Goal: Task Accomplishment & Management: Use online tool/utility

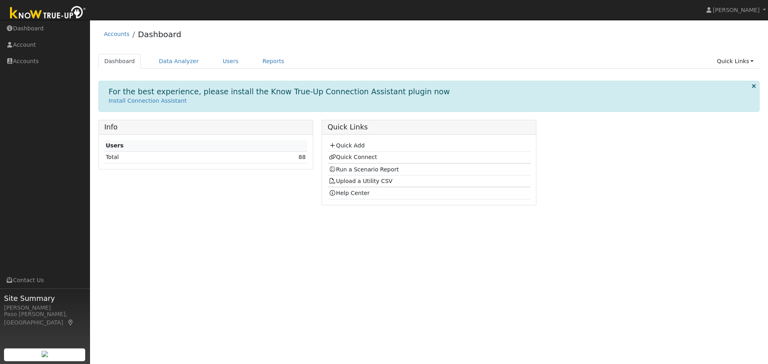
click at [306, 159] on td "88" at bounding box center [268, 158] width 78 height 12
click at [300, 157] on link "88" at bounding box center [301, 157] width 7 height 6
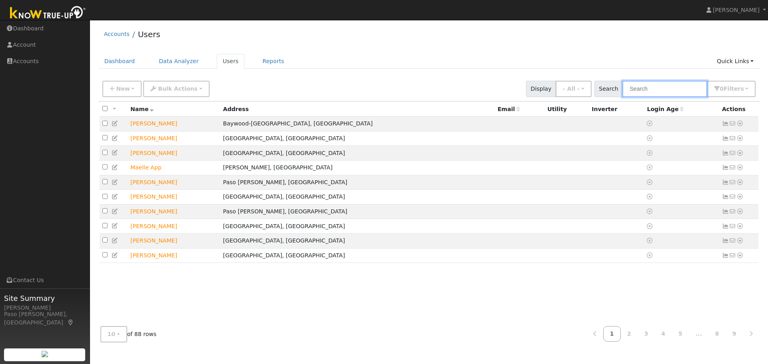
click at [652, 88] on input "text" at bounding box center [664, 89] width 85 height 16
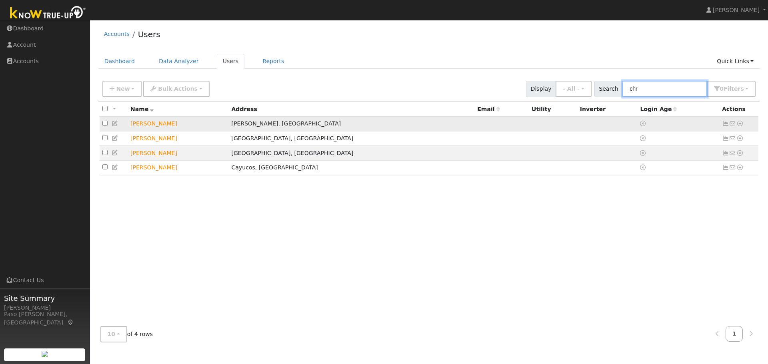
type input "chr"
click at [150, 126] on td "Chris Fouquet" at bounding box center [178, 124] width 101 height 15
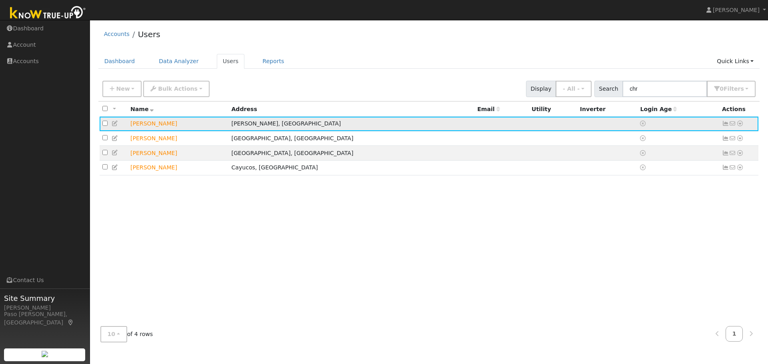
click at [738, 123] on icon at bounding box center [739, 124] width 7 height 6
click at [717, 140] on link "Data Analyzer" at bounding box center [713, 137] width 58 height 11
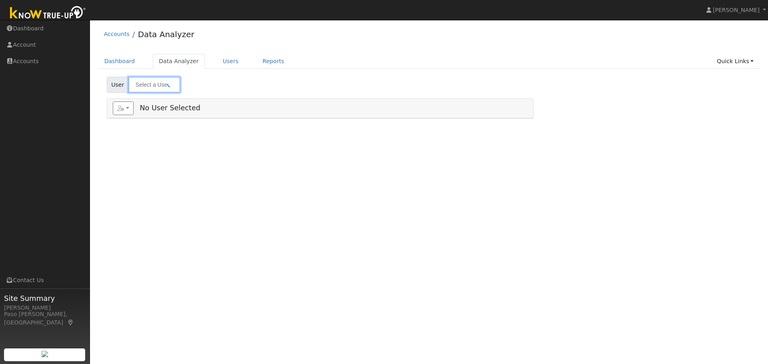
type input "[PERSON_NAME]"
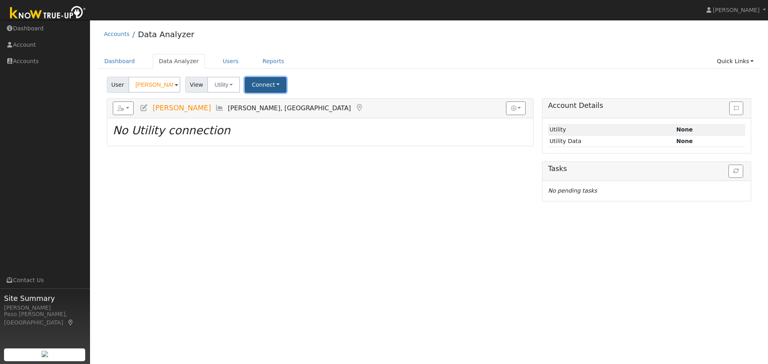
click at [273, 85] on button "Connect" at bounding box center [266, 85] width 42 height 16
click at [299, 103] on icon at bounding box center [301, 102] width 4 height 6
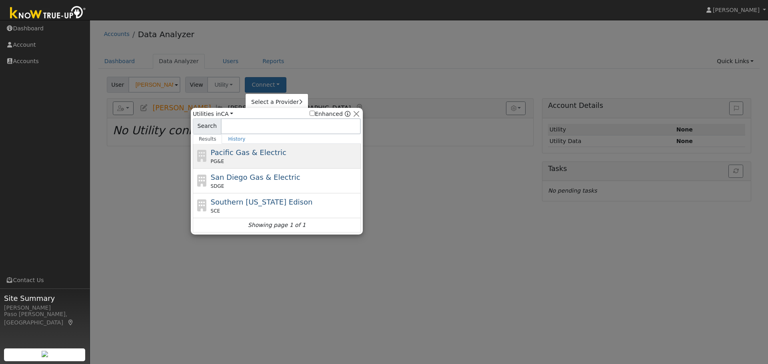
click at [253, 152] on span "Pacific Gas & Electric" at bounding box center [249, 152] width 76 height 8
